Goal: Information Seeking & Learning: Find specific fact

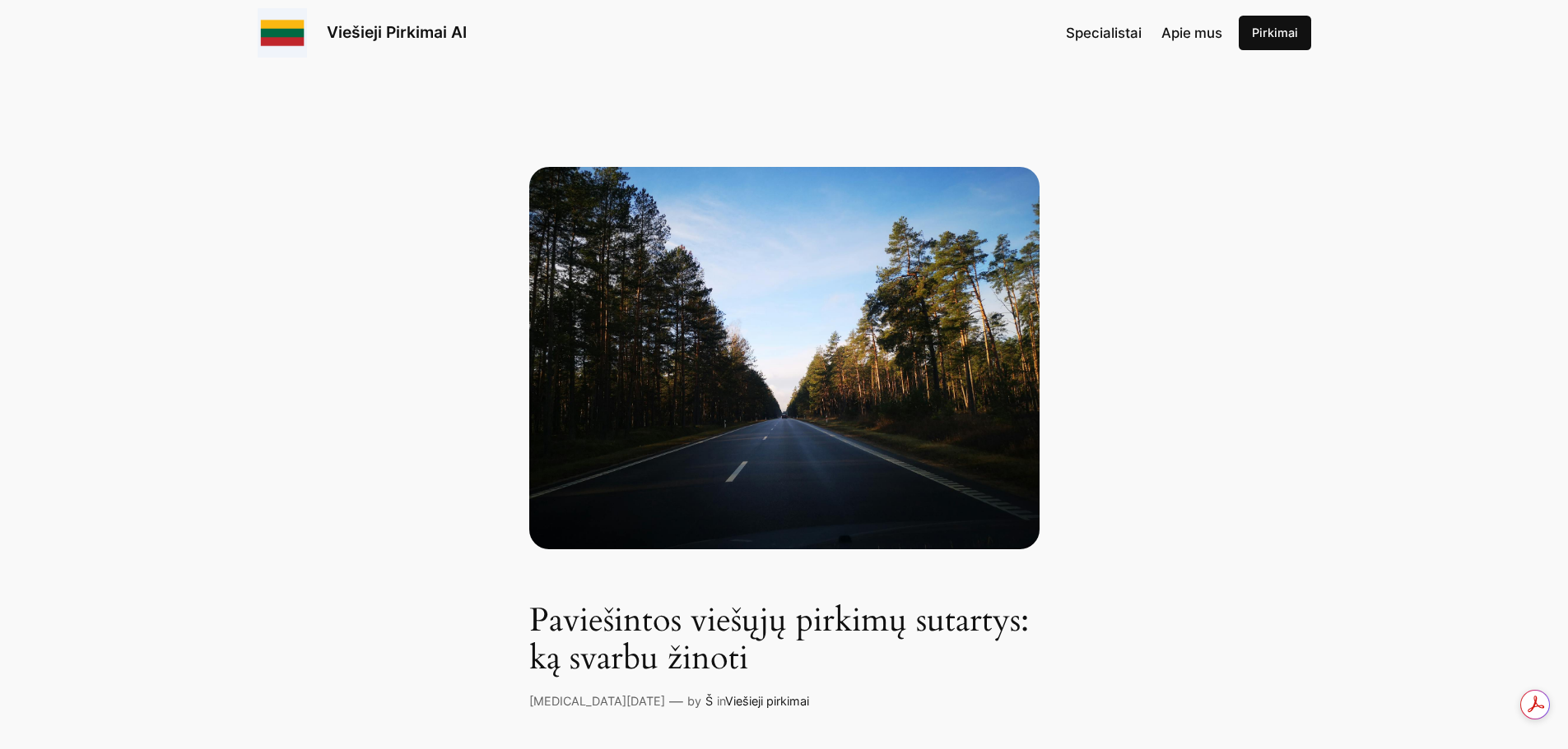
click at [1279, 35] on link "Pirkimai" at bounding box center [1274, 33] width 72 height 35
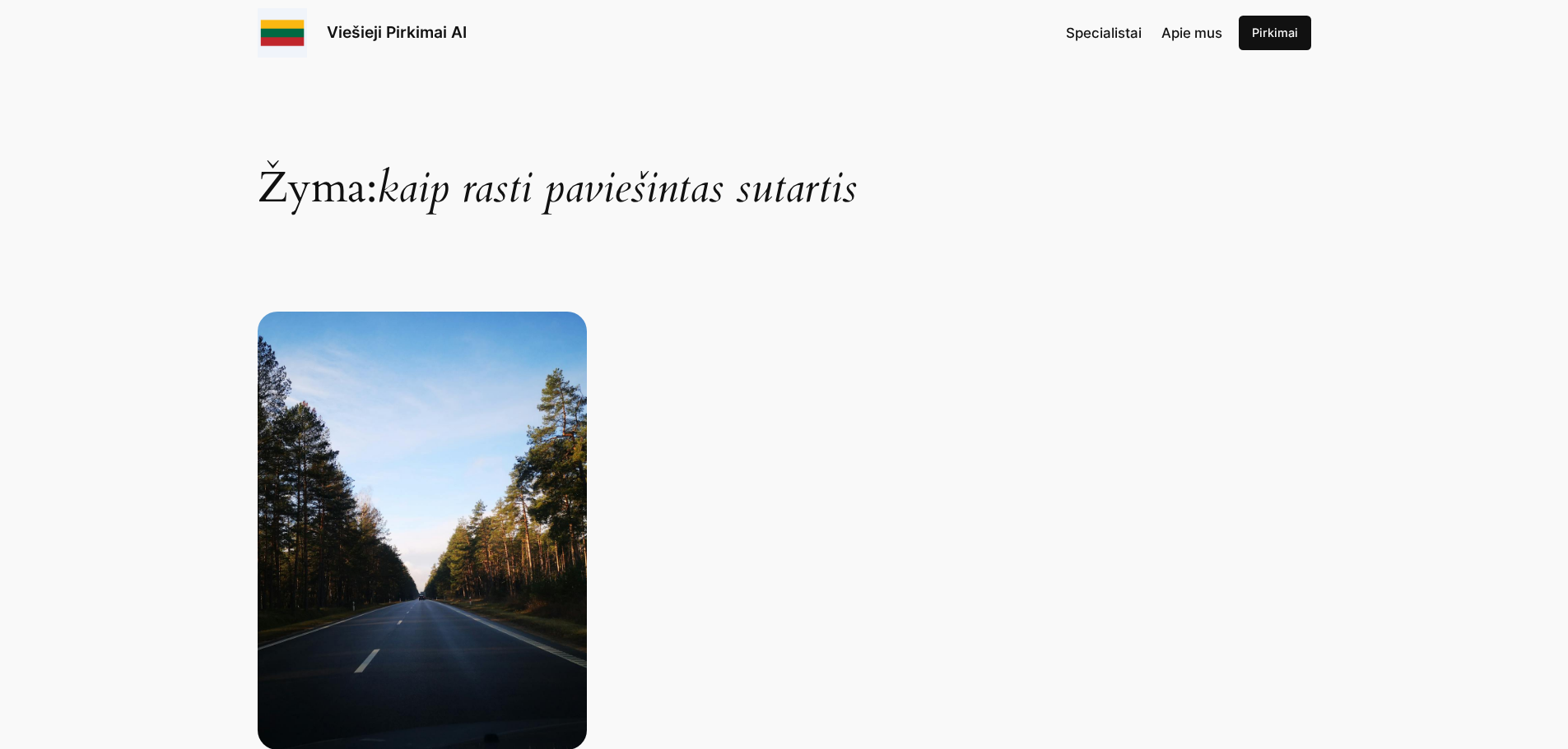
click at [1266, 30] on link "Pirkimai" at bounding box center [1274, 33] width 72 height 35
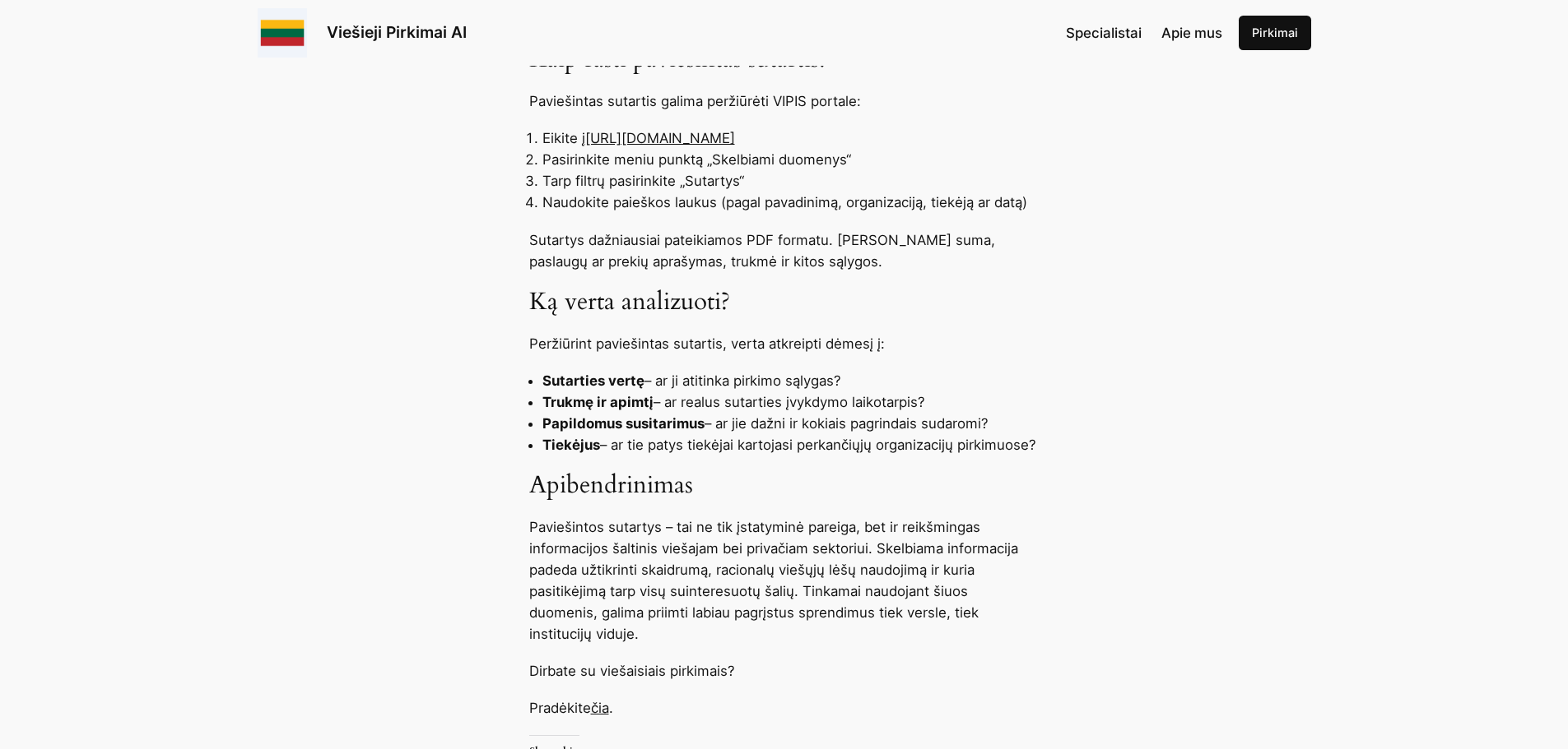
scroll to position [1234, 0]
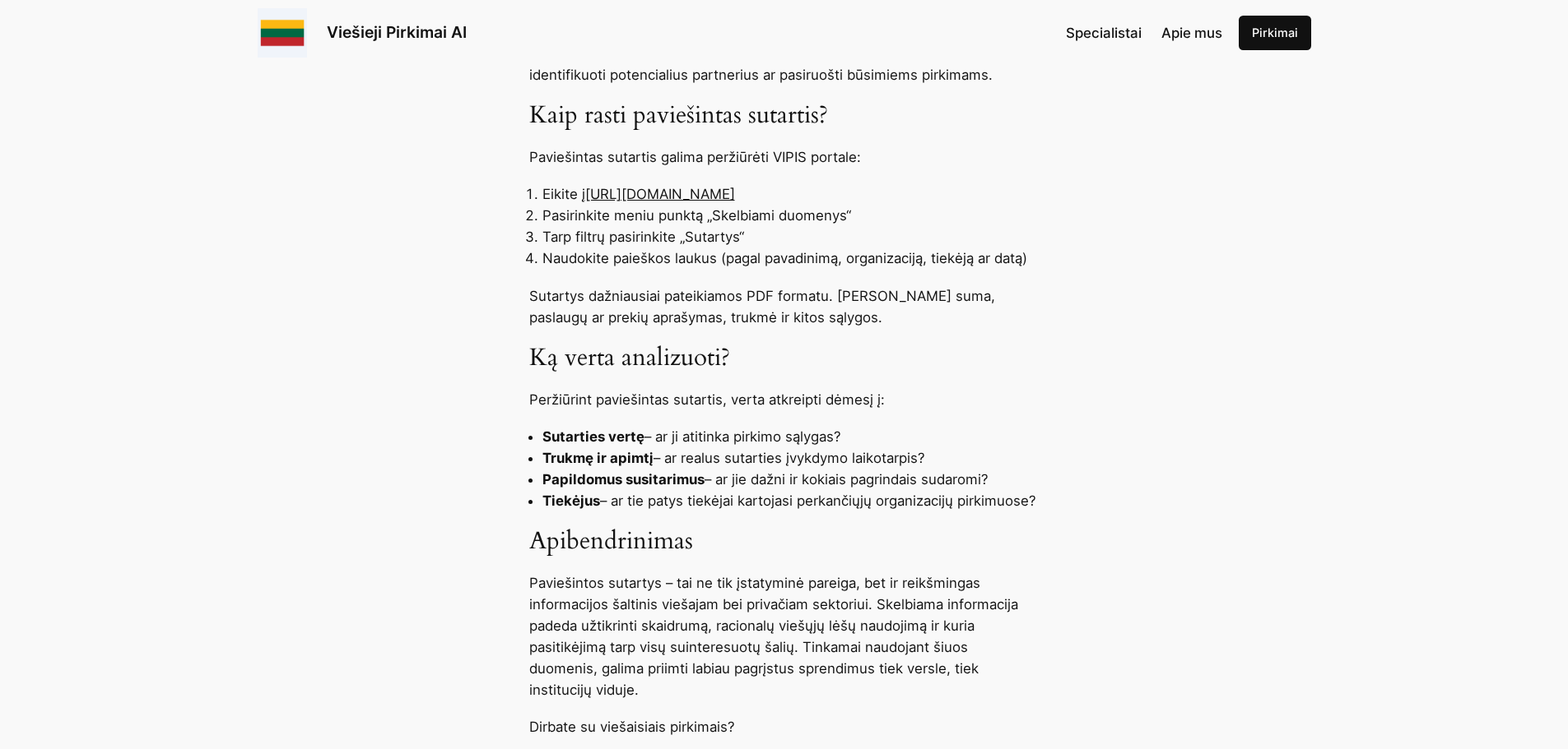
click at [719, 192] on link "[URL][DOMAIN_NAME]" at bounding box center [660, 194] width 150 height 17
click at [735, 193] on link "[URL][DOMAIN_NAME]" at bounding box center [660, 194] width 150 height 17
click at [735, 198] on link "[URL][DOMAIN_NAME]" at bounding box center [660, 194] width 150 height 17
click at [700, 198] on link "[URL][DOMAIN_NAME]" at bounding box center [660, 194] width 150 height 17
click at [700, 196] on link "[URL][DOMAIN_NAME]" at bounding box center [660, 194] width 150 height 17
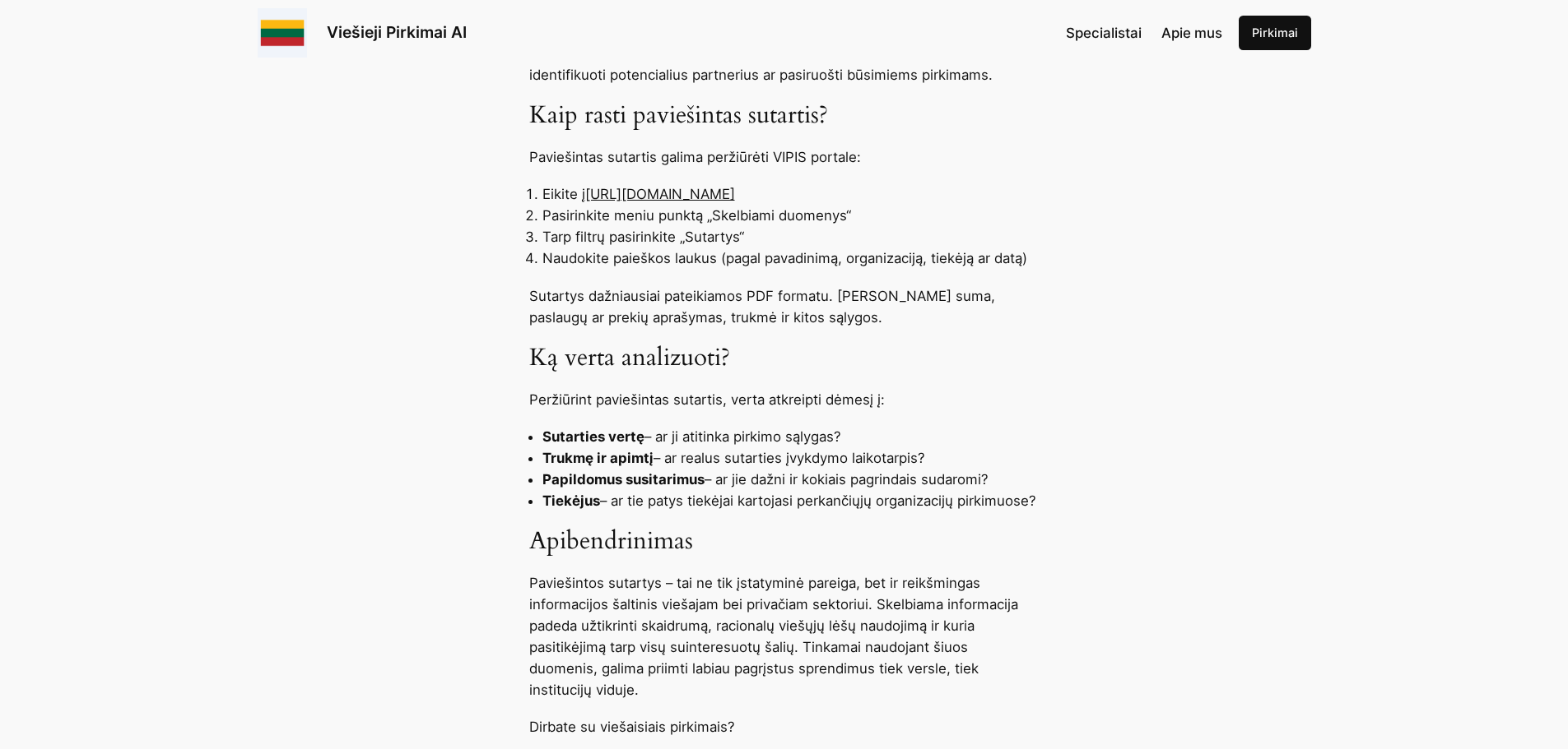
click at [702, 195] on link "[URL][DOMAIN_NAME]" at bounding box center [660, 194] width 150 height 17
